Goal: Task Accomplishment & Management: Manage account settings

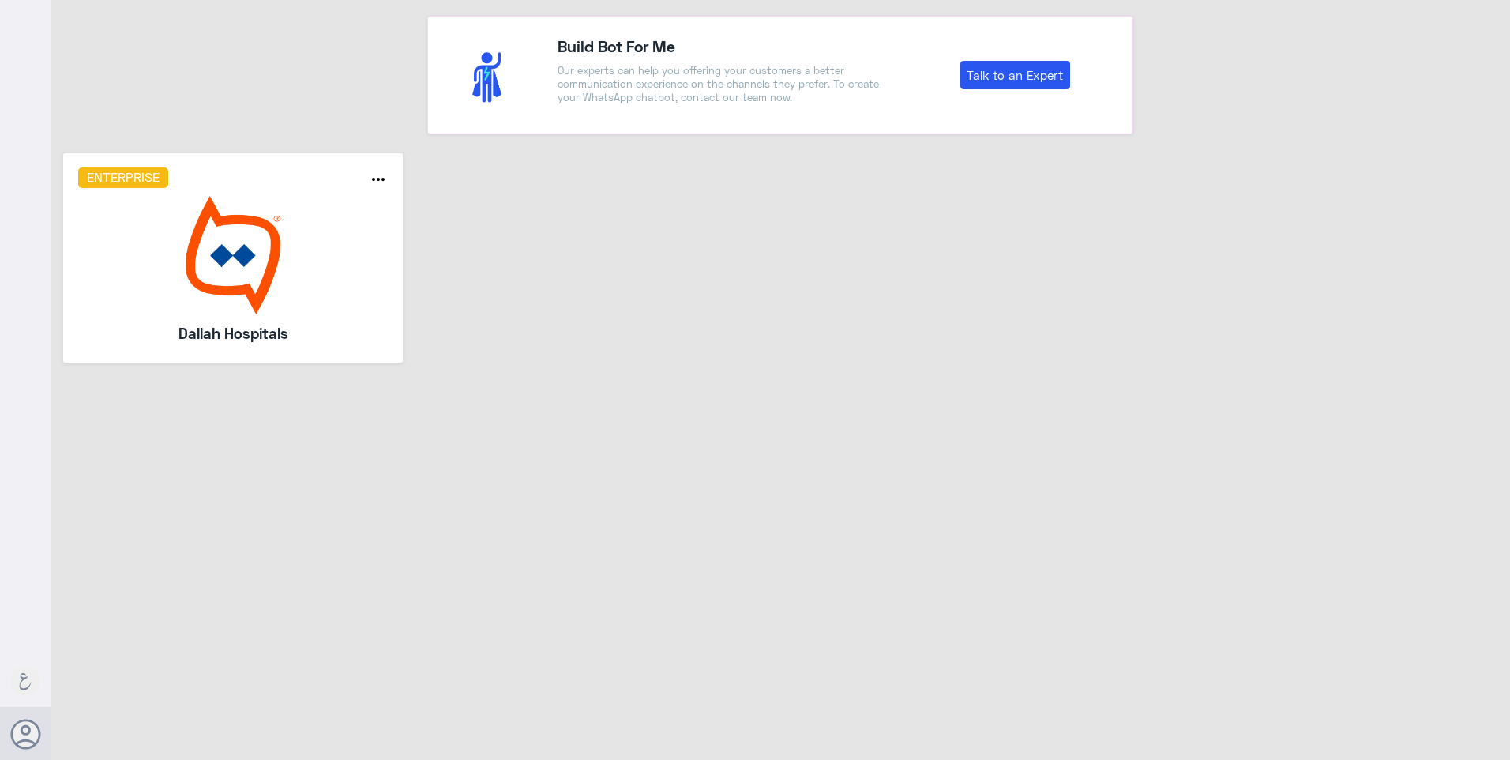
click at [286, 330] on h5 "Dallah Hospitals" at bounding box center [233, 333] width 227 height 22
click at [291, 296] on img at bounding box center [233, 255] width 310 height 118
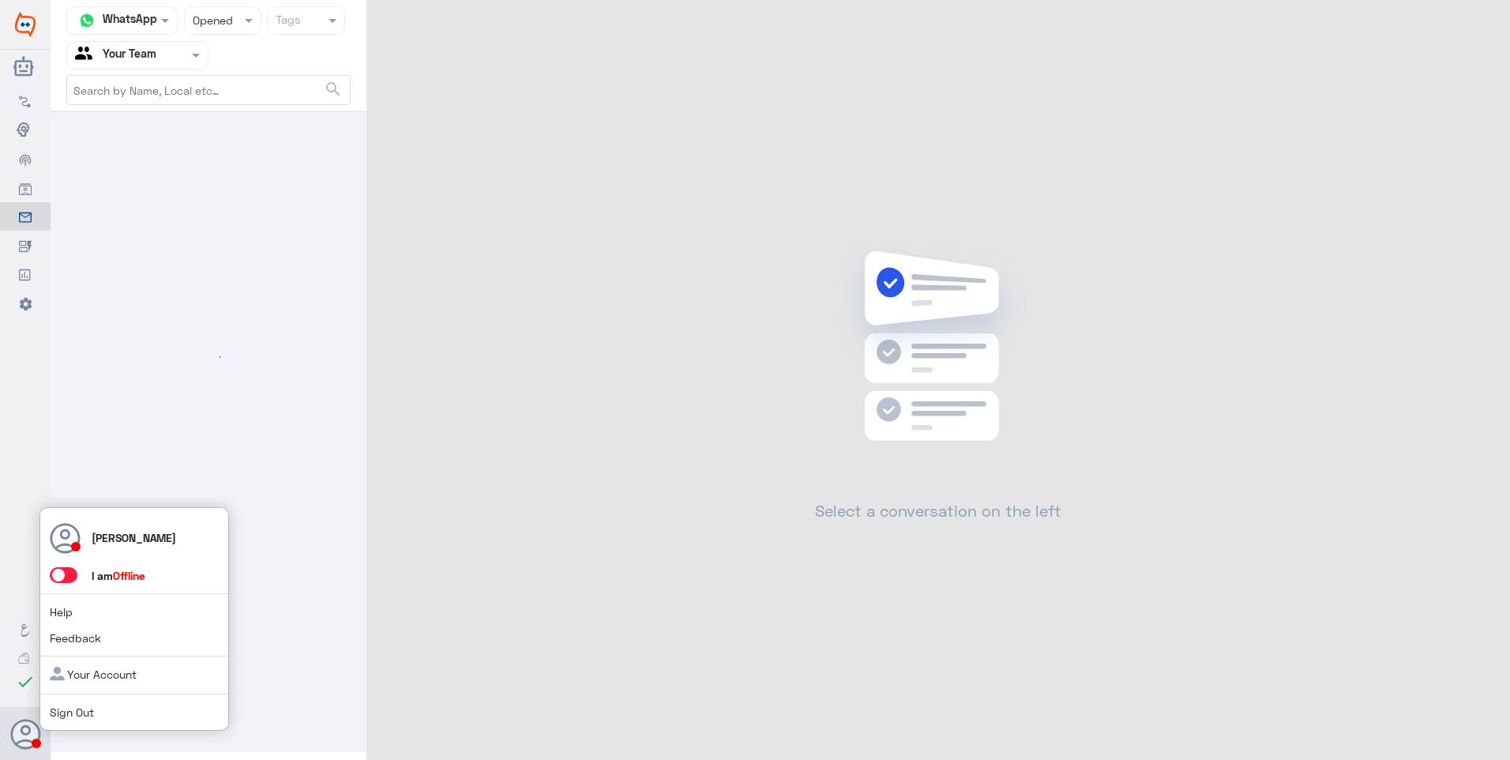
click at [70, 582] on span at bounding box center [64, 575] width 28 height 16
click at [0, 0] on input "checkbox" at bounding box center [0, 0] width 0 height 0
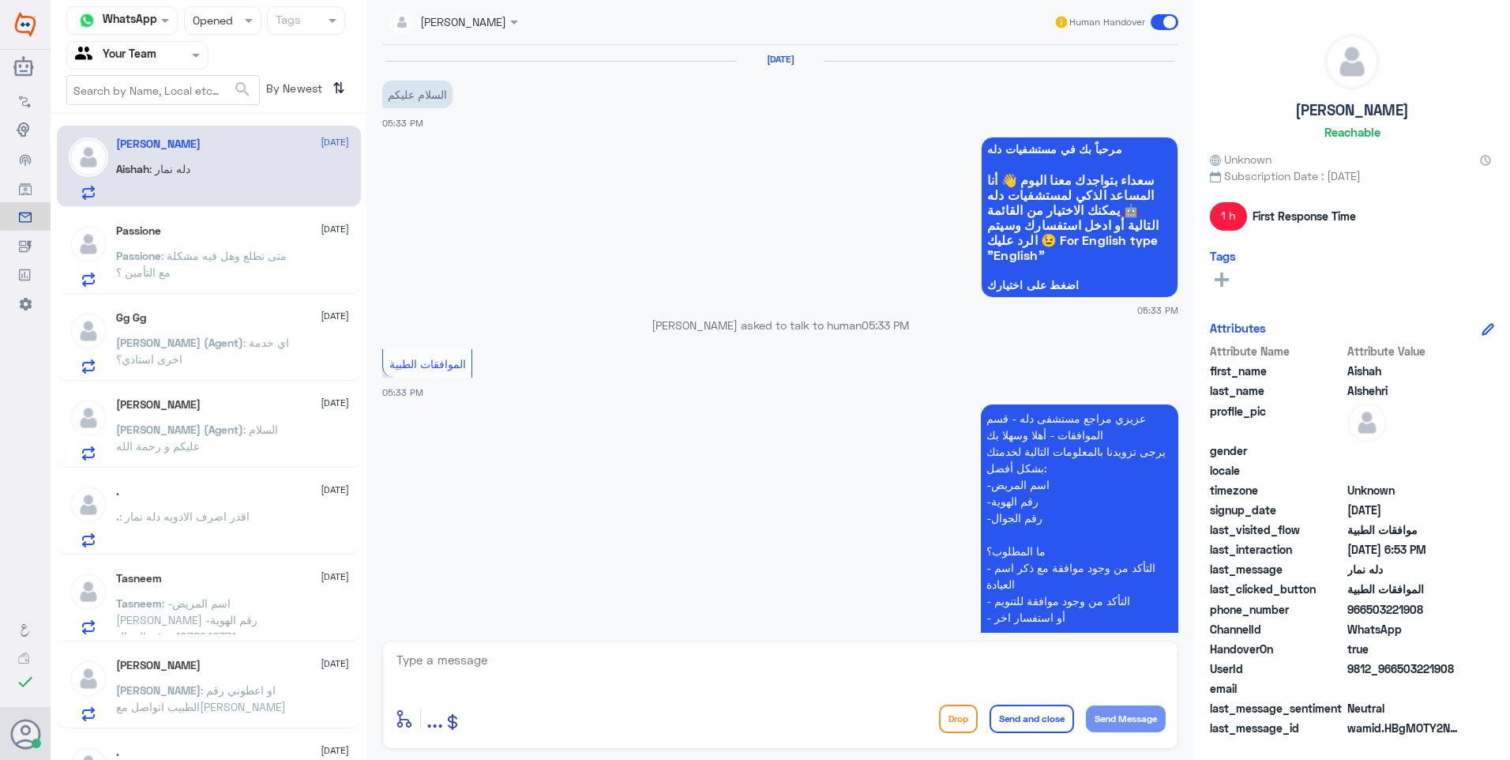
scroll to position [442, 0]
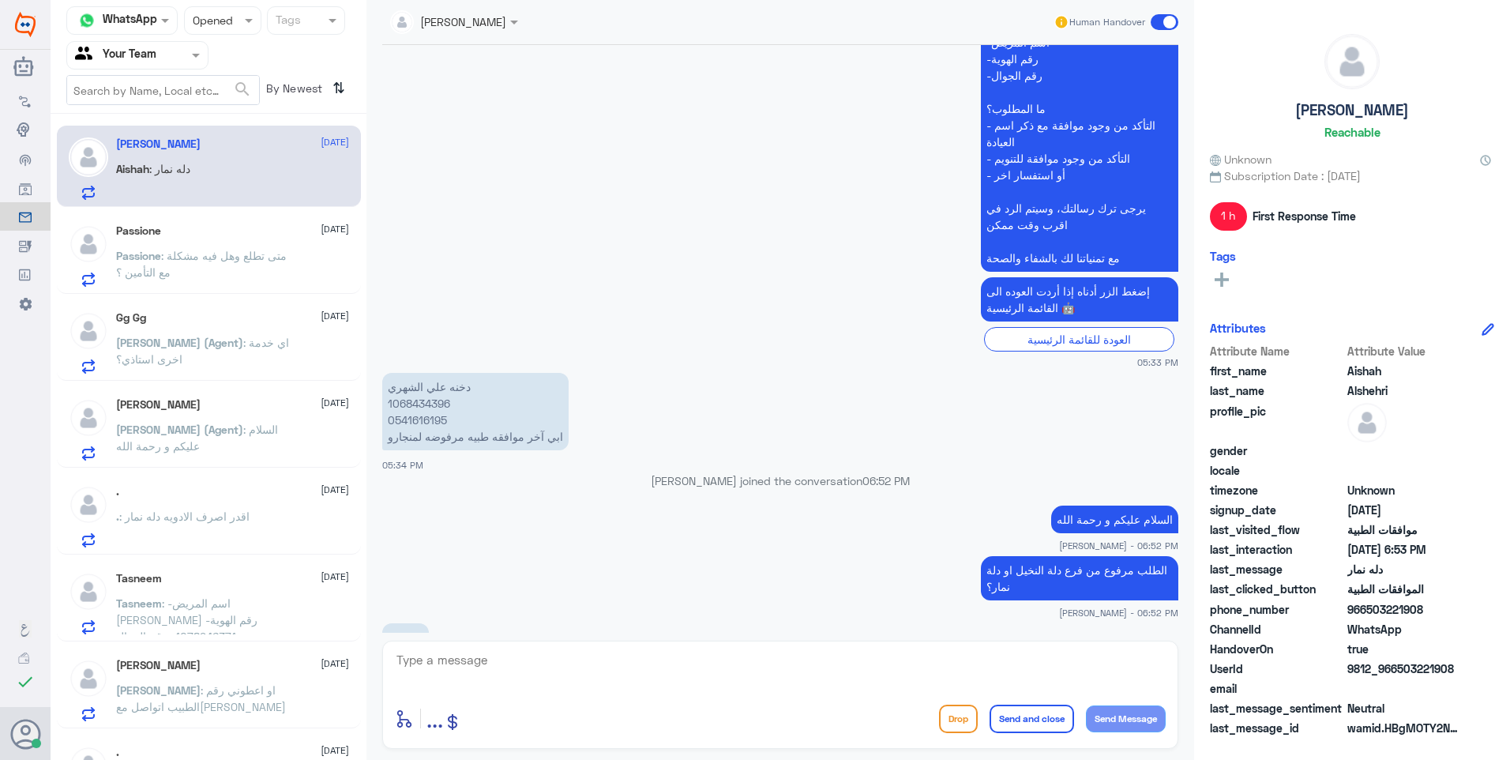
click at [143, 65] on div "Your Team" at bounding box center [115, 55] width 81 height 24
click at [142, 169] on Team "Your Team" at bounding box center [129, 175] width 54 height 13
click at [219, 13] on input "text" at bounding box center [207, 20] width 29 height 18
click at [224, 155] on div "Unread" at bounding box center [222, 145] width 77 height 29
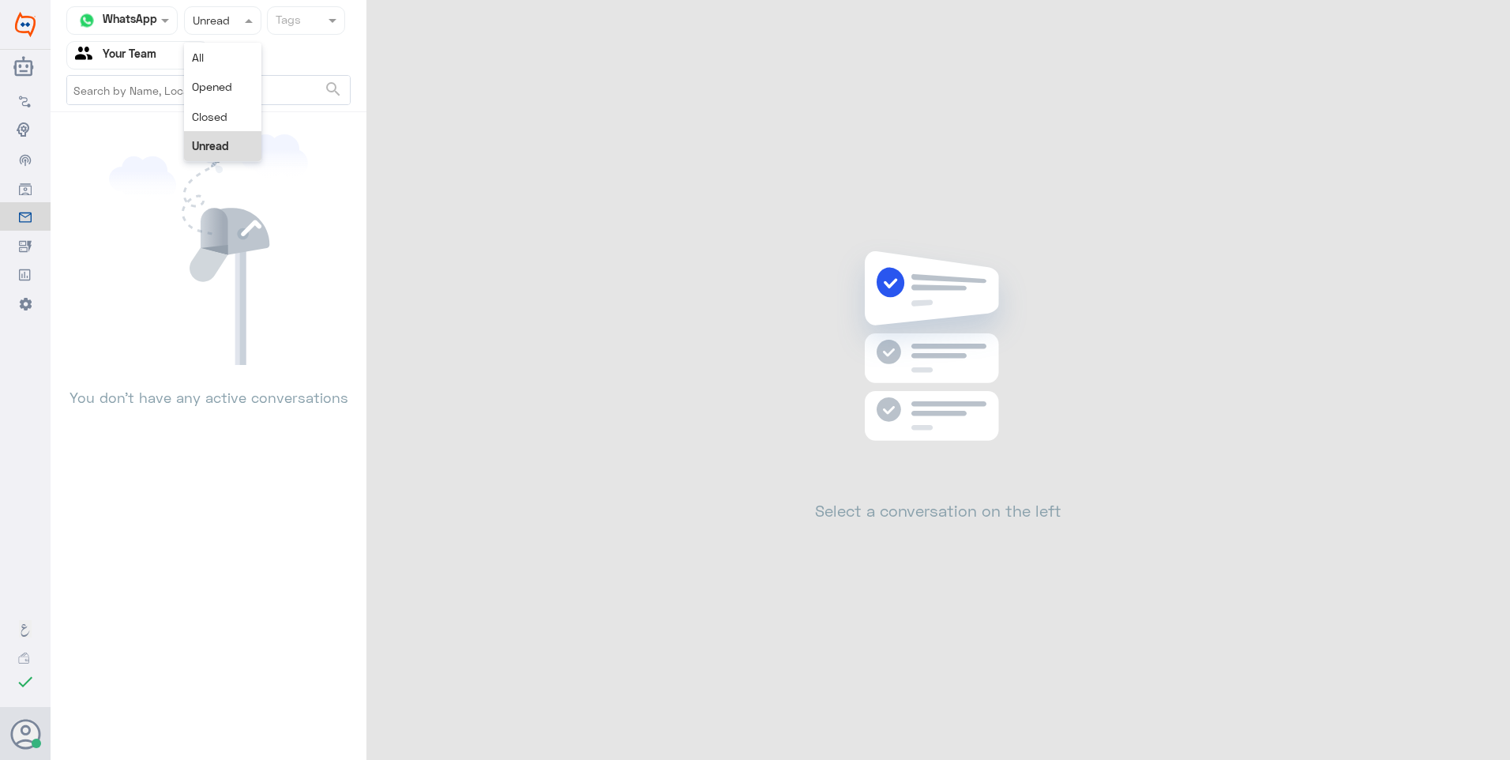
click at [212, 28] on input "text" at bounding box center [207, 20] width 29 height 18
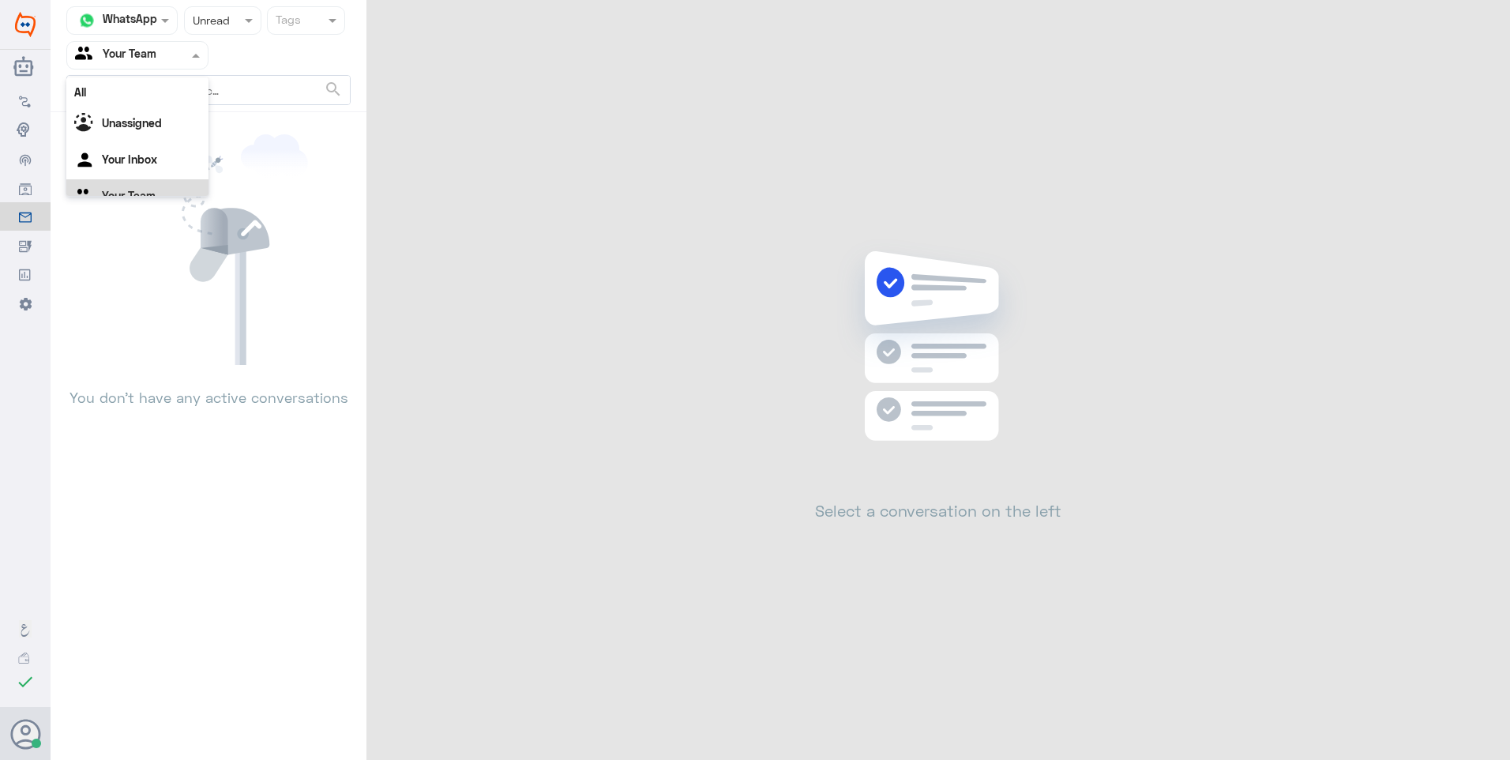
click at [149, 59] on input "text" at bounding box center [118, 55] width 87 height 18
click at [150, 126] on div "Your Inbox" at bounding box center [137, 141] width 142 height 36
click at [168, 62] on div at bounding box center [137, 55] width 141 height 18
click at [165, 173] on div "Your Team" at bounding box center [137, 178] width 142 height 36
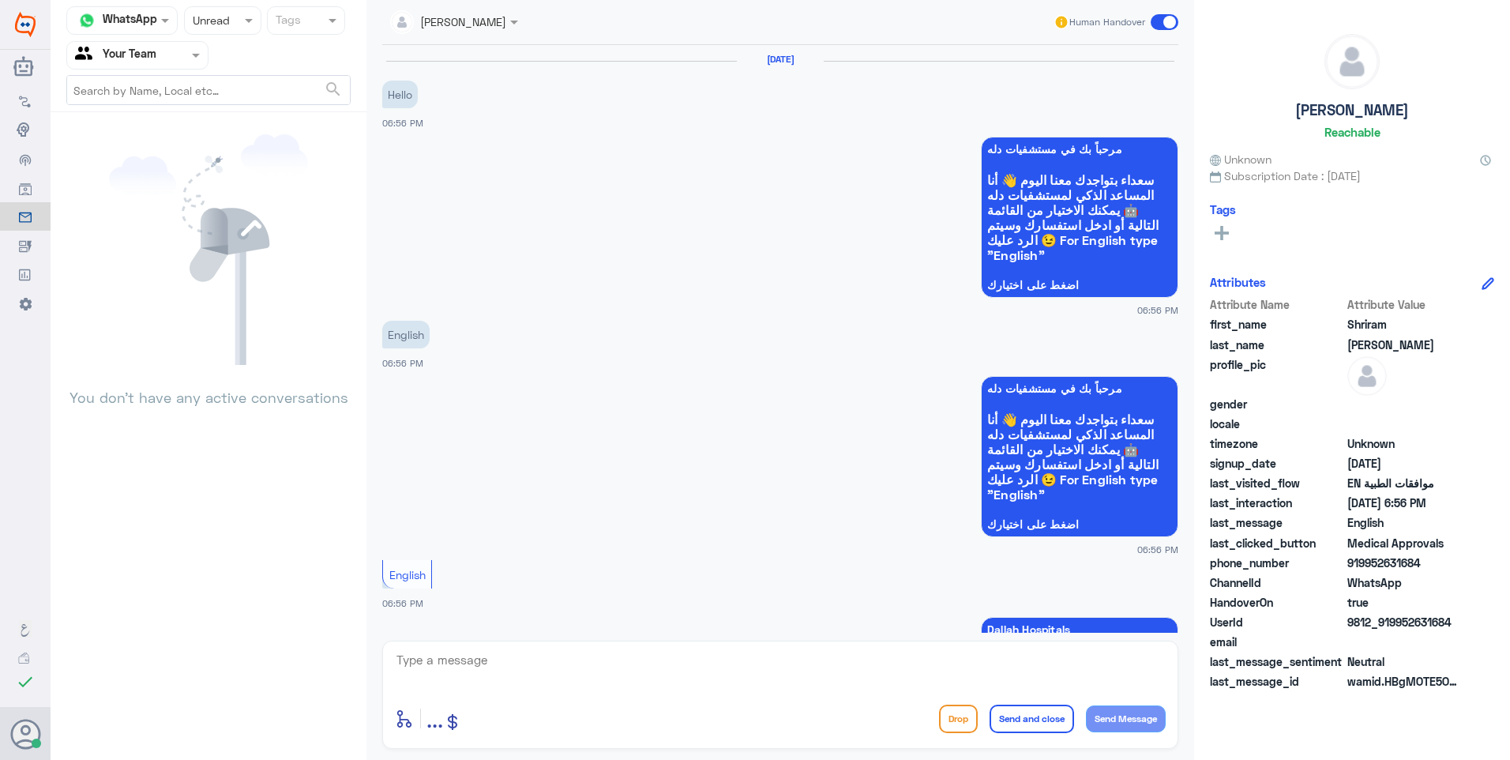
scroll to position [555, 0]
